Goal: Task Accomplishment & Management: Use online tool/utility

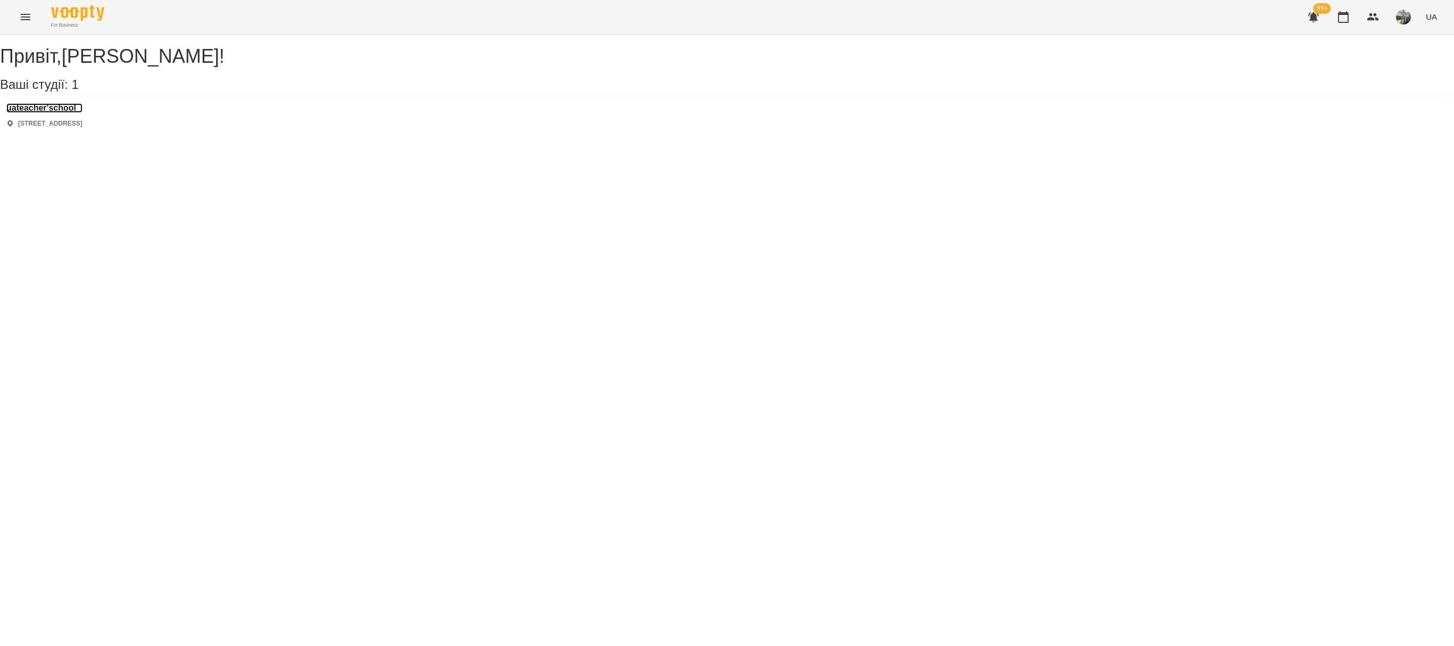
click at [72, 113] on h3 "uateacher'school" at bounding box center [44, 108] width 76 height 10
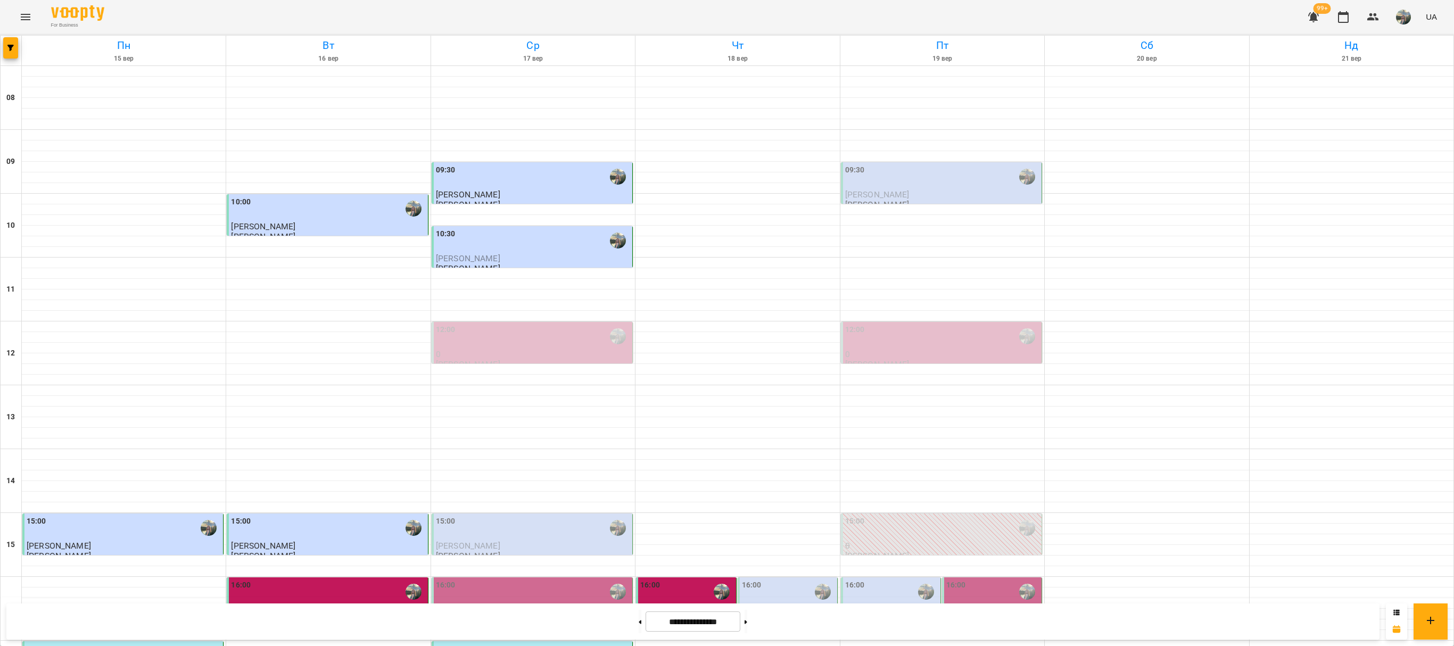
scroll to position [294, 0]
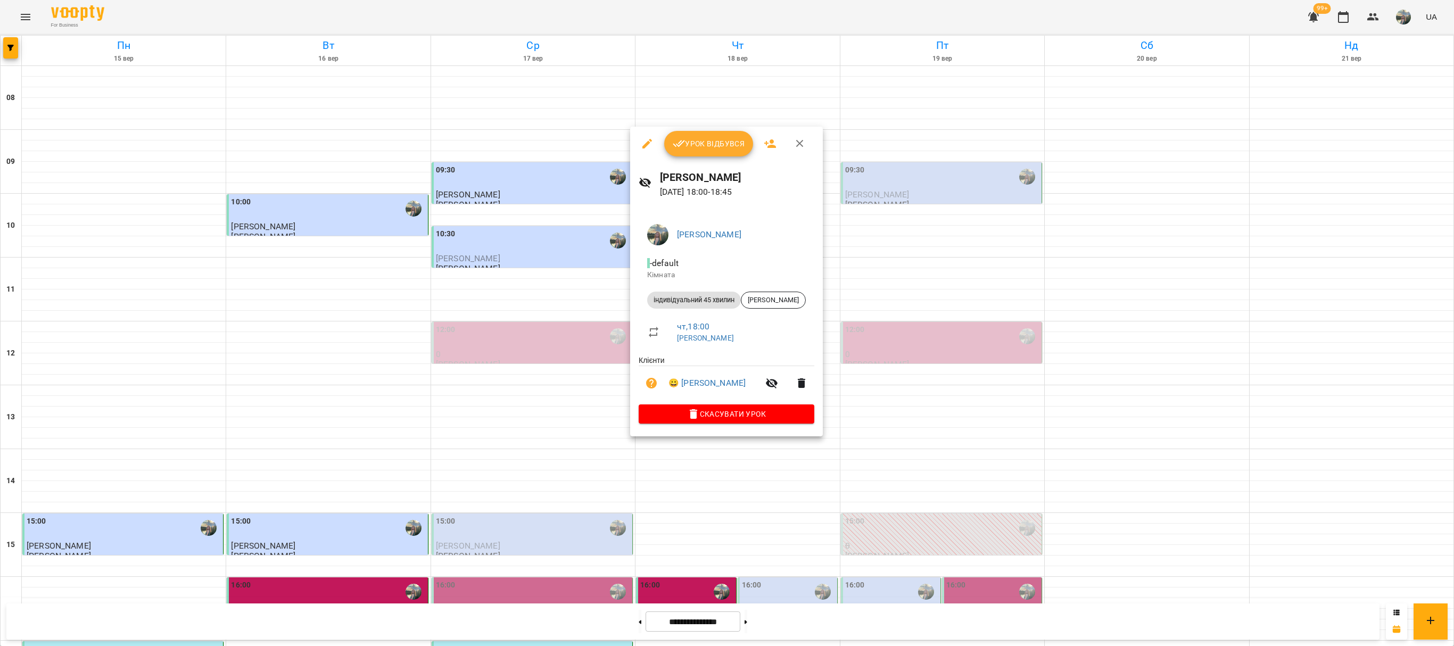
click at [712, 153] on button "Урок відбувся" at bounding box center [708, 144] width 89 height 26
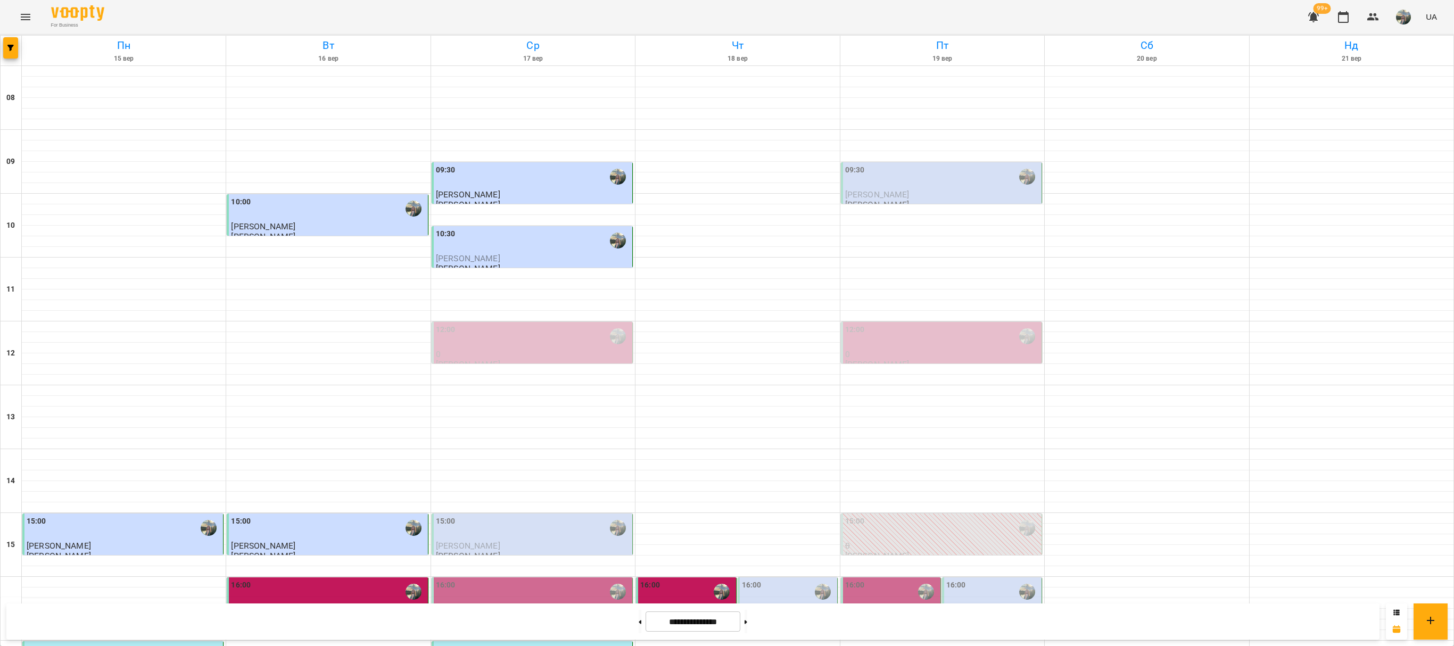
scroll to position [296, 0]
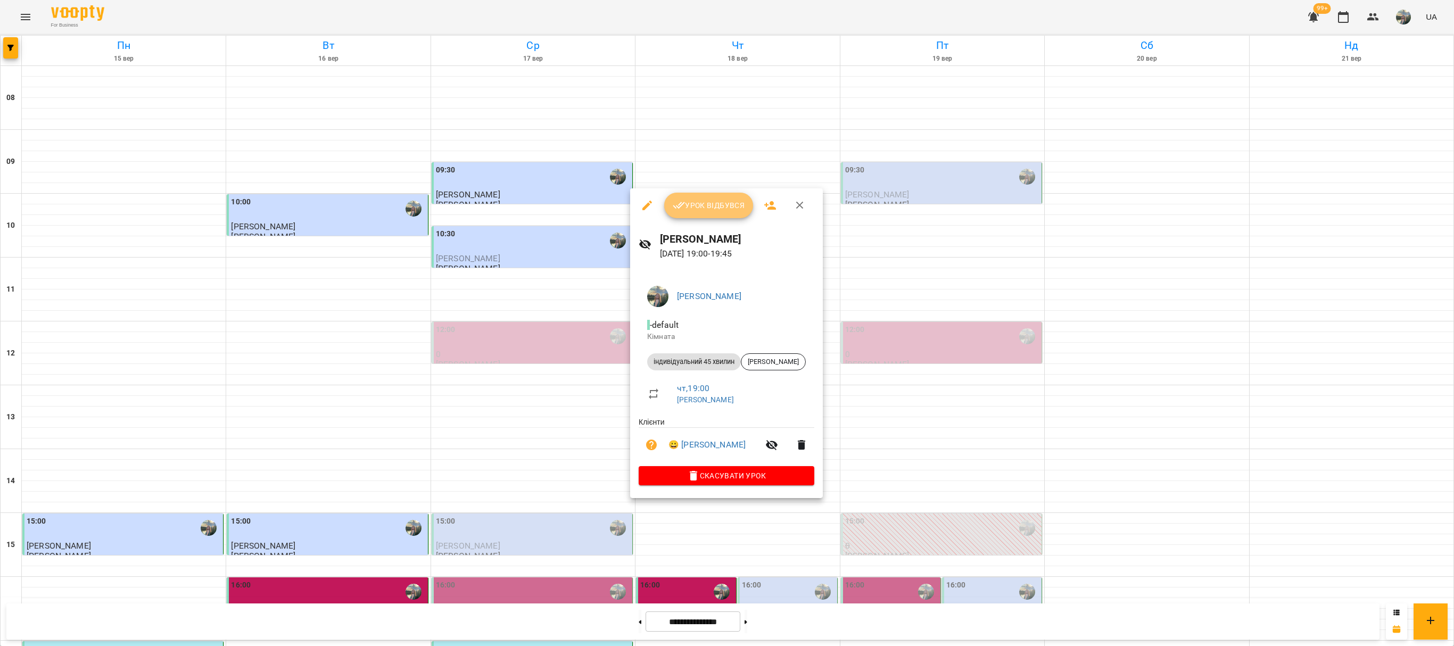
click at [702, 204] on span "Урок відбувся" at bounding box center [709, 205] width 72 height 13
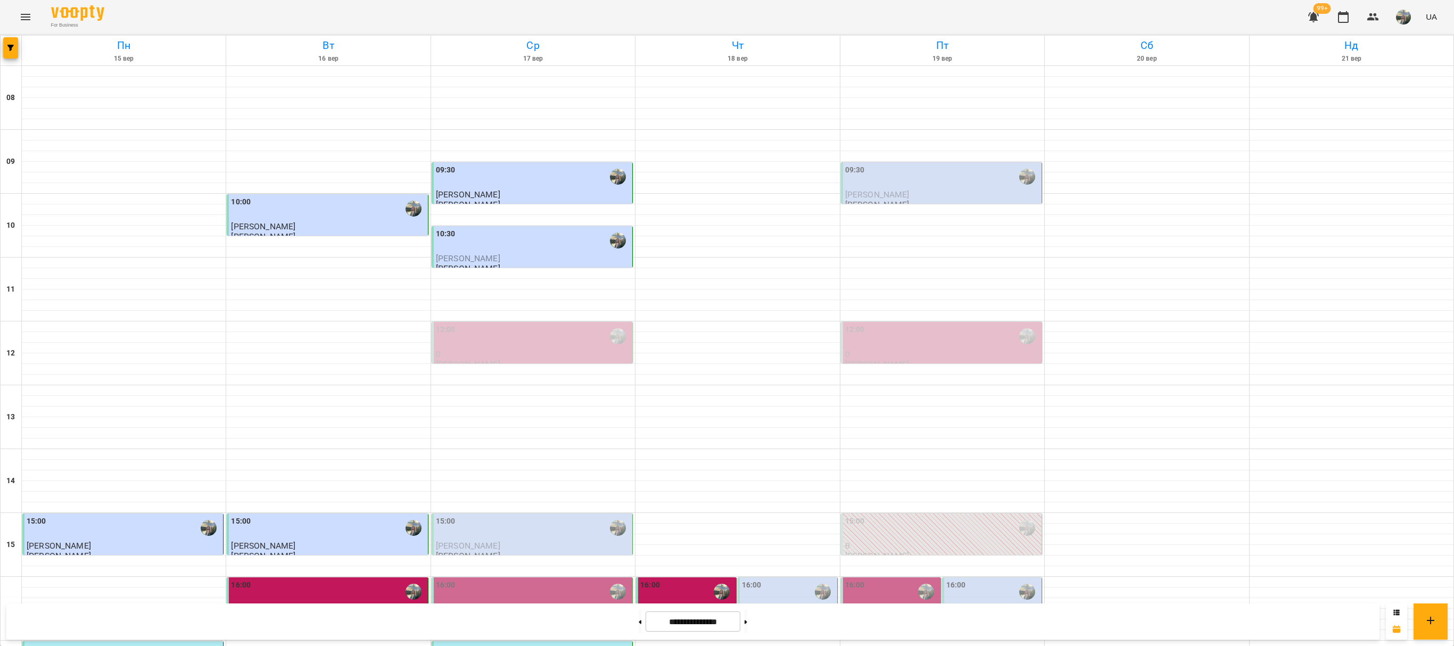
scroll to position [7, 0]
click at [919, 182] on div "09:30" at bounding box center [942, 176] width 194 height 24
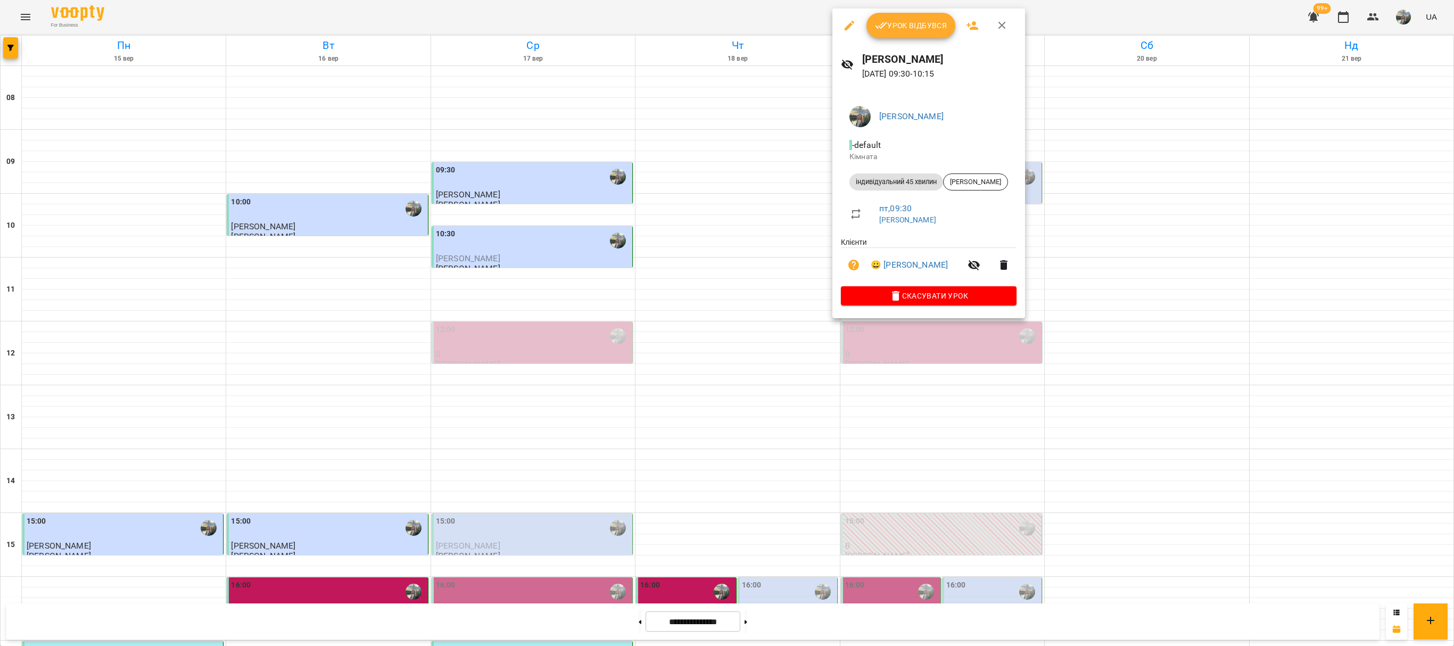
click at [905, 32] on span "Урок відбувся" at bounding box center [911, 25] width 72 height 13
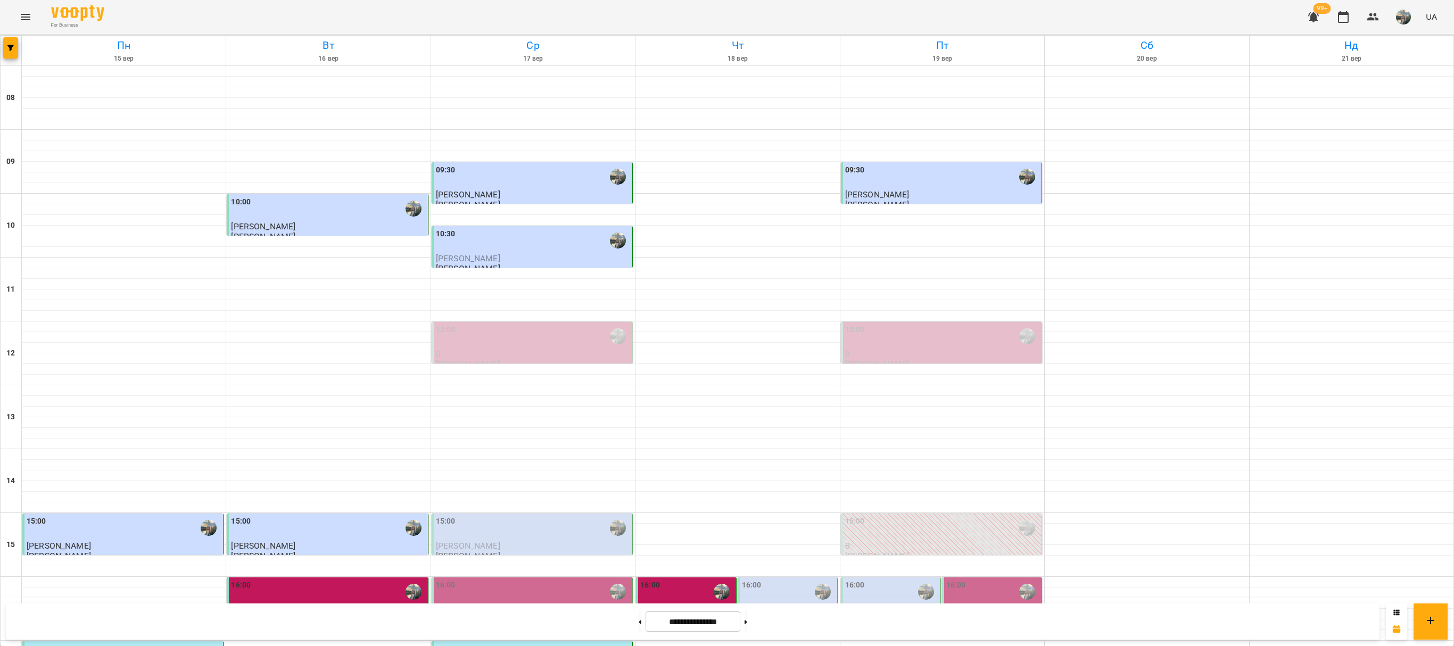
scroll to position [293, 0]
click at [873, 580] on div "16:00" at bounding box center [891, 592] width 93 height 24
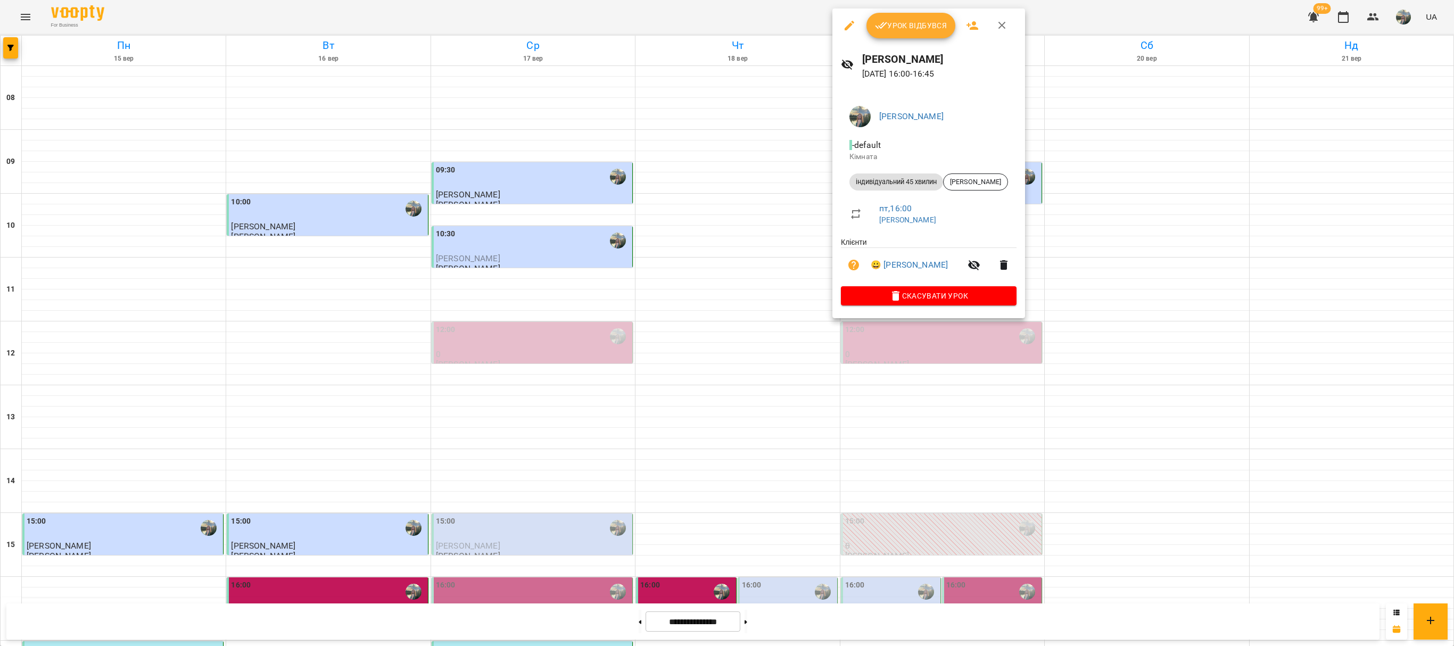
click at [908, 28] on span "Урок відбувся" at bounding box center [911, 25] width 72 height 13
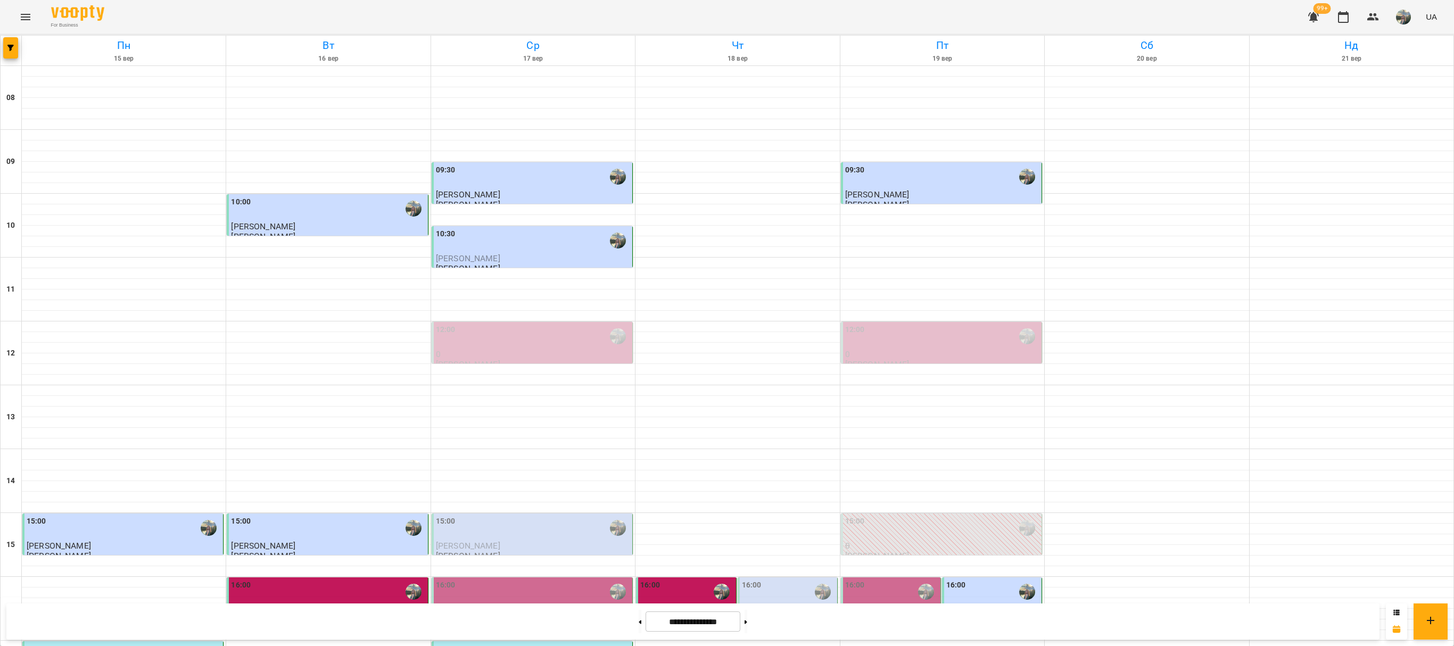
scroll to position [293, 0]
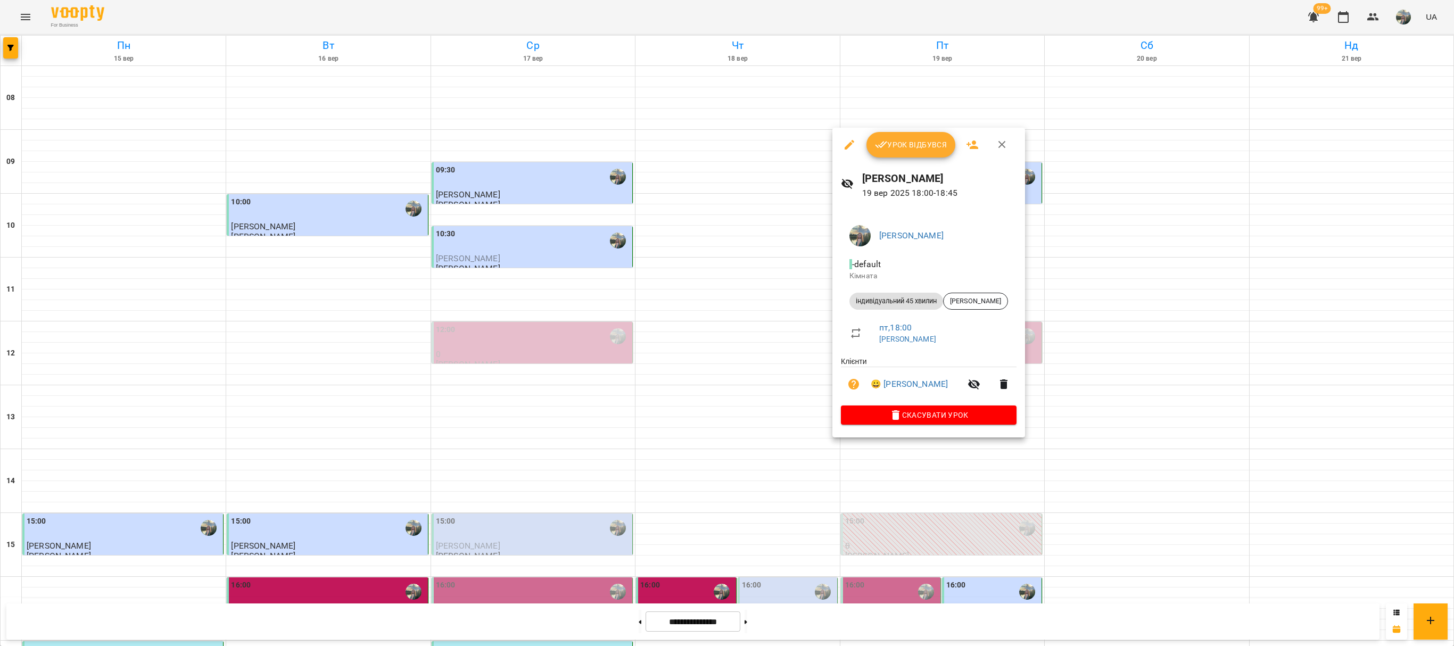
click at [909, 153] on button "Урок відбувся" at bounding box center [911, 145] width 89 height 26
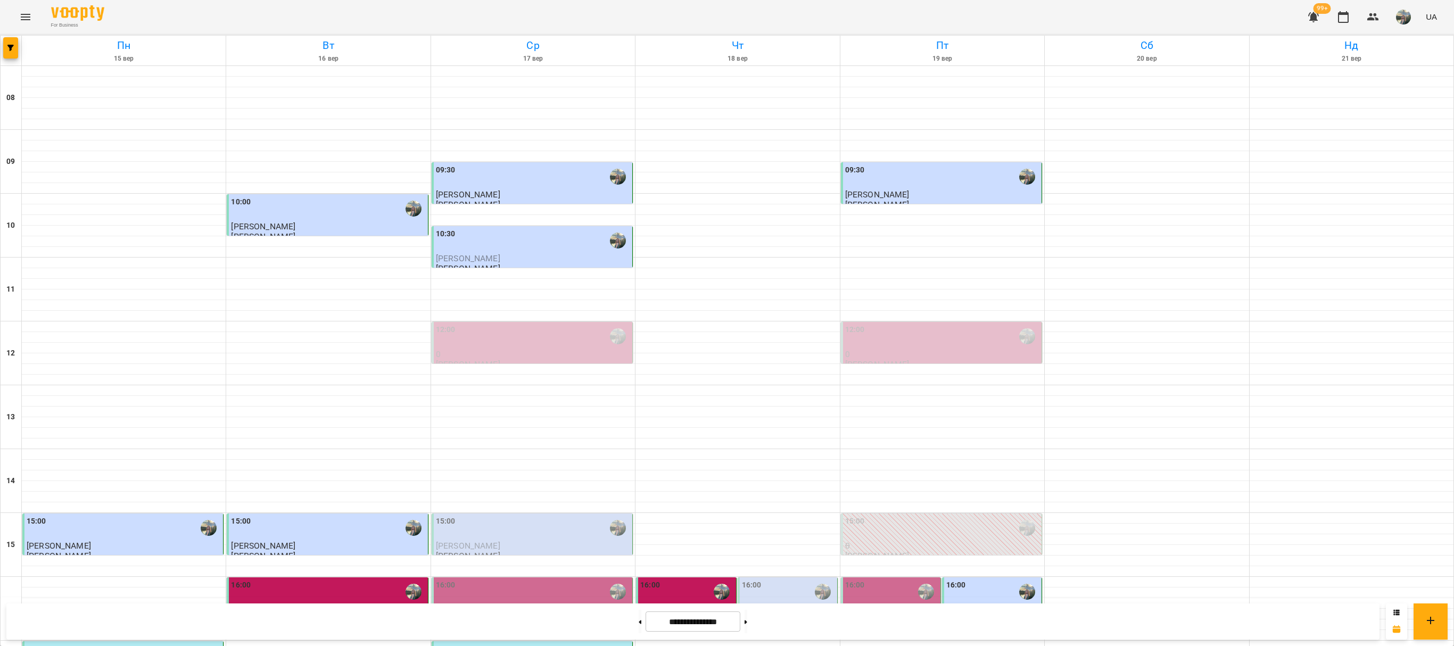
scroll to position [211, 0]
click at [1404, 19] on img "button" at bounding box center [1403, 17] width 15 height 15
click at [1399, 40] on span "[PERSON_NAME]" at bounding box center [1409, 40] width 68 height 13
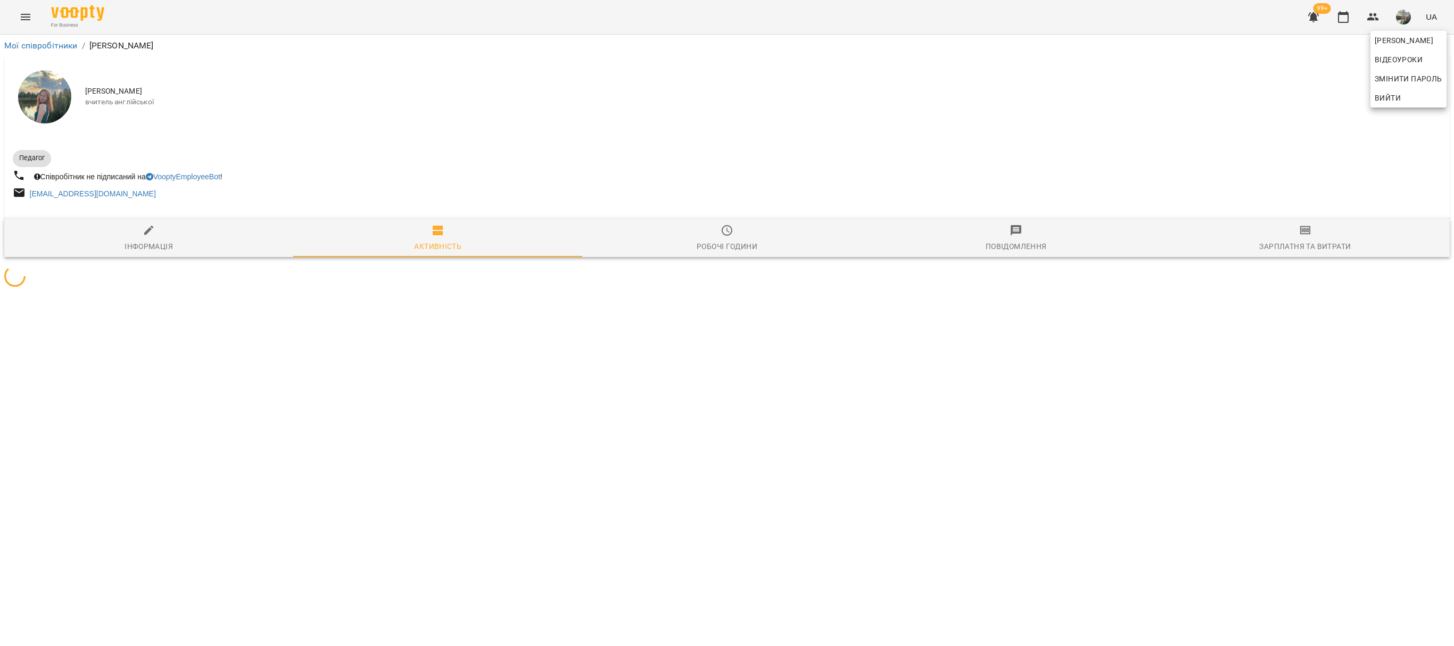
click at [1328, 243] on div at bounding box center [727, 323] width 1454 height 646
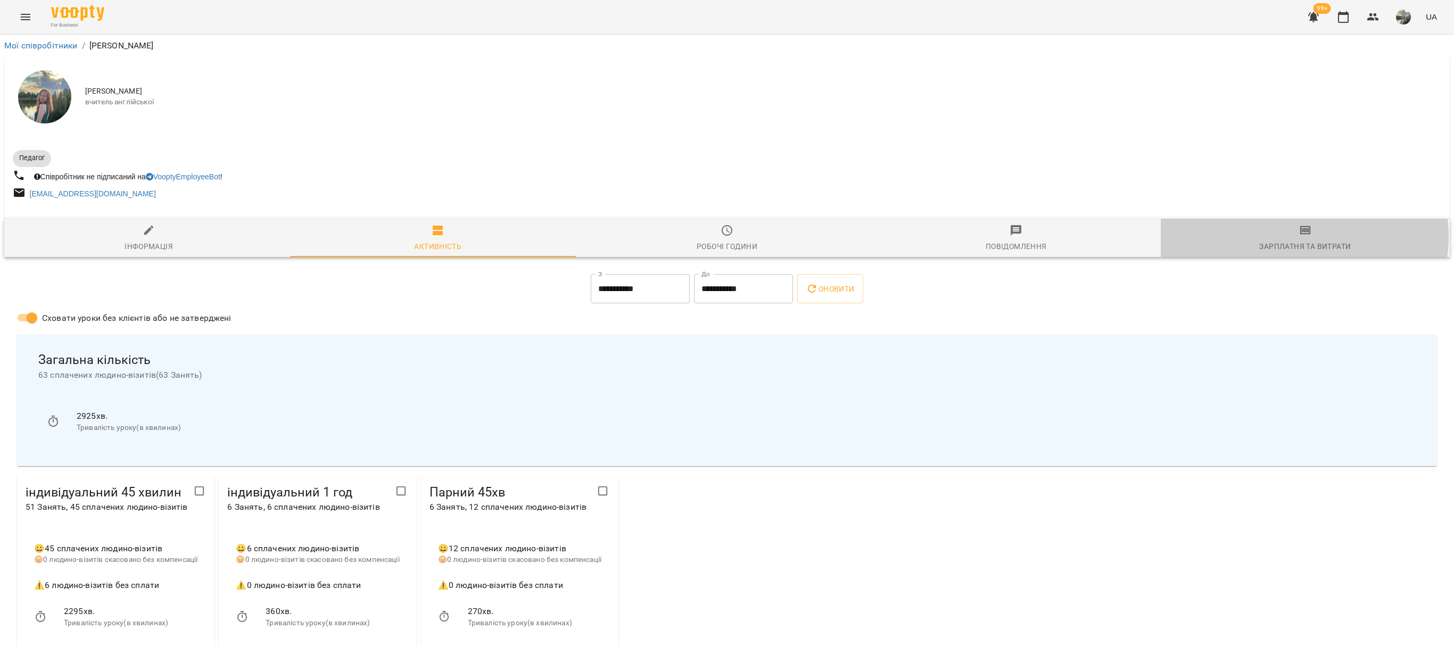
click at [1299, 237] on icon "button" at bounding box center [1305, 230] width 13 height 13
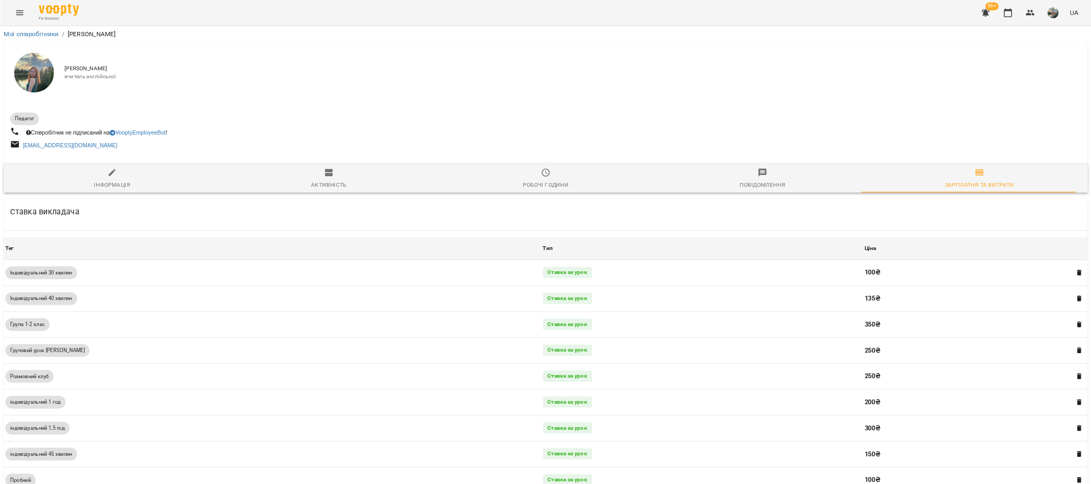
scroll to position [506, 0]
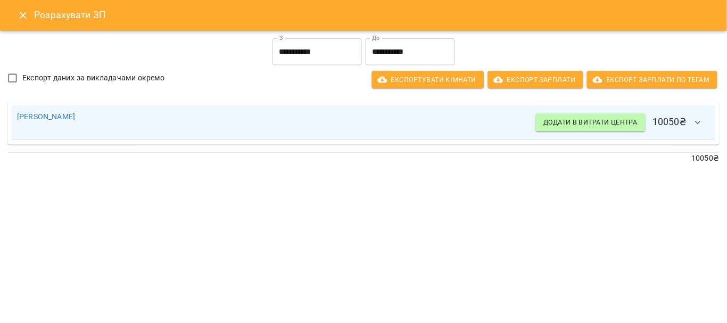
scroll to position [505, 0]
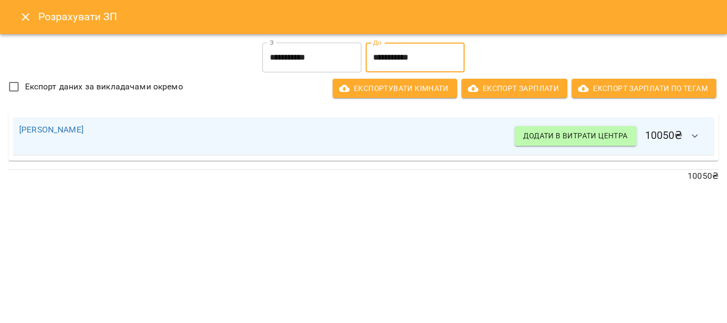
click at [411, 53] on input "**********" at bounding box center [415, 58] width 99 height 30
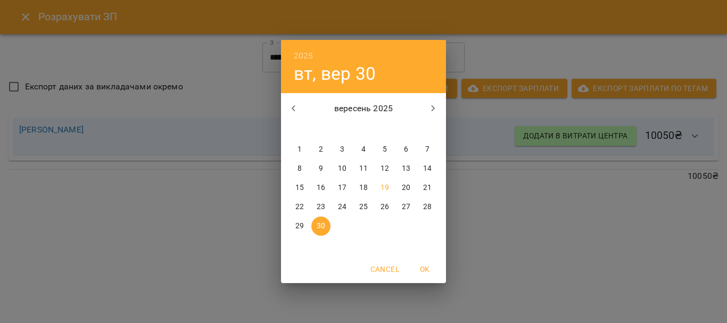
drag, startPoint x: 484, startPoint y: 191, endPoint x: 435, endPoint y: 149, distance: 64.5
click at [484, 191] on div "2025 вт, вер [DATE] вт ср чт пт сб нд 1 2 3 4 5 6 7 8 9 10 11 12 13 14 15 16 17…" at bounding box center [363, 161] width 727 height 323
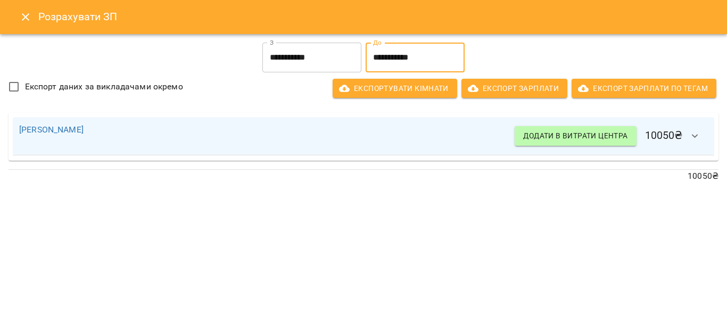
click at [292, 57] on input "**********" at bounding box center [311, 58] width 99 height 30
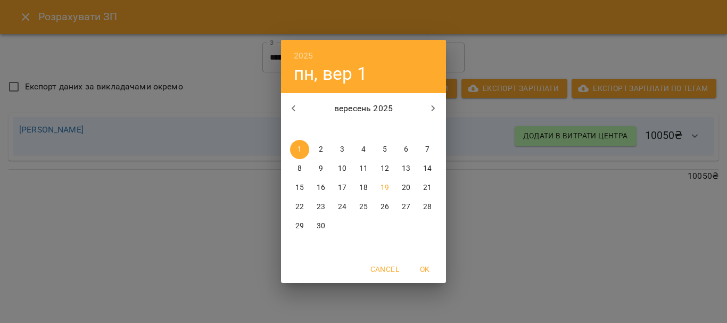
click at [361, 174] on p "11" at bounding box center [363, 168] width 9 height 11
type input "**********"
